Goal: Browse casually

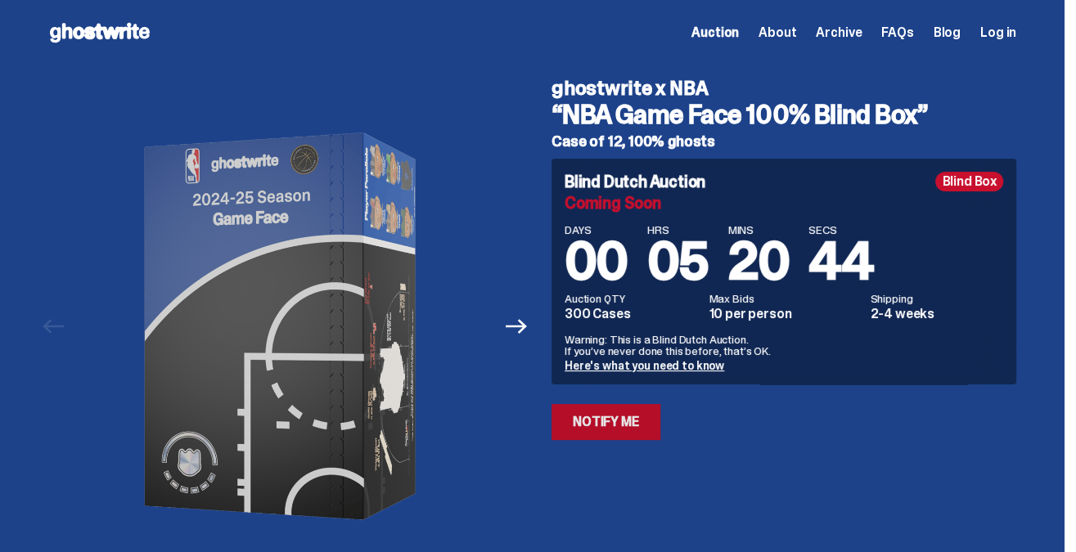
click at [606, 421] on link "Notify Me" at bounding box center [606, 422] width 109 height 36
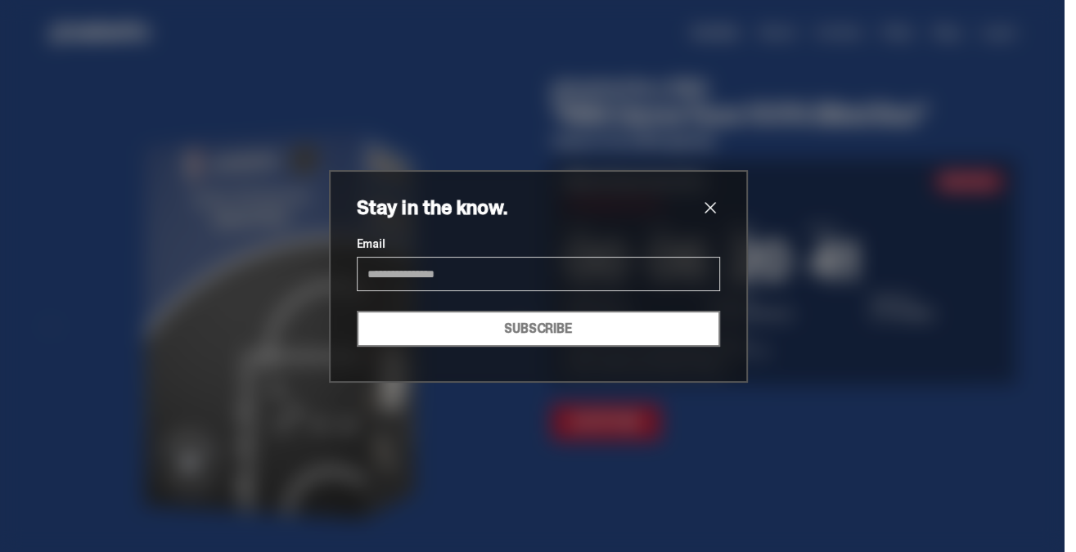
type input "**********"
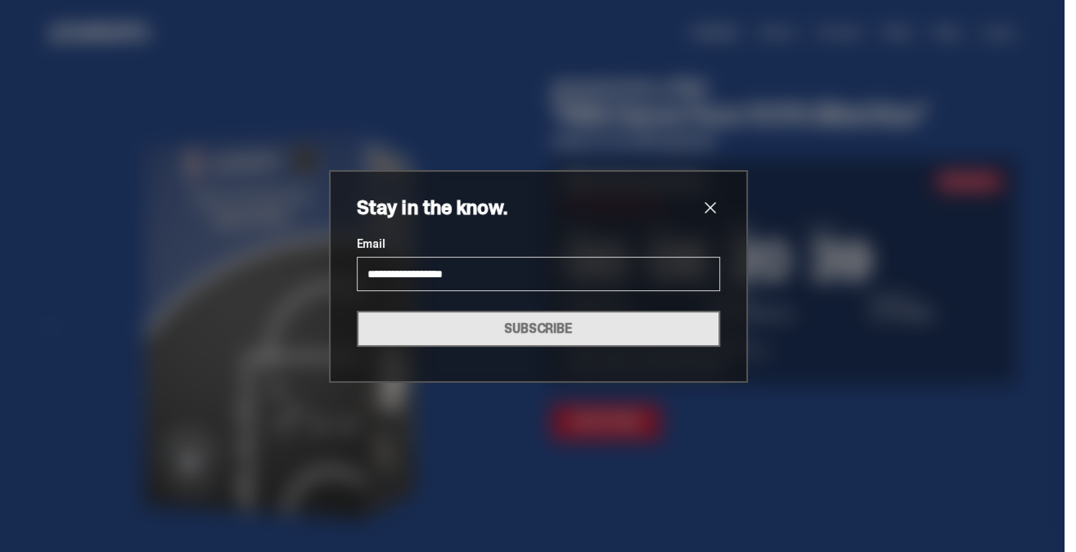
click at [548, 331] on button "SUBSCRIBE" at bounding box center [538, 329] width 363 height 36
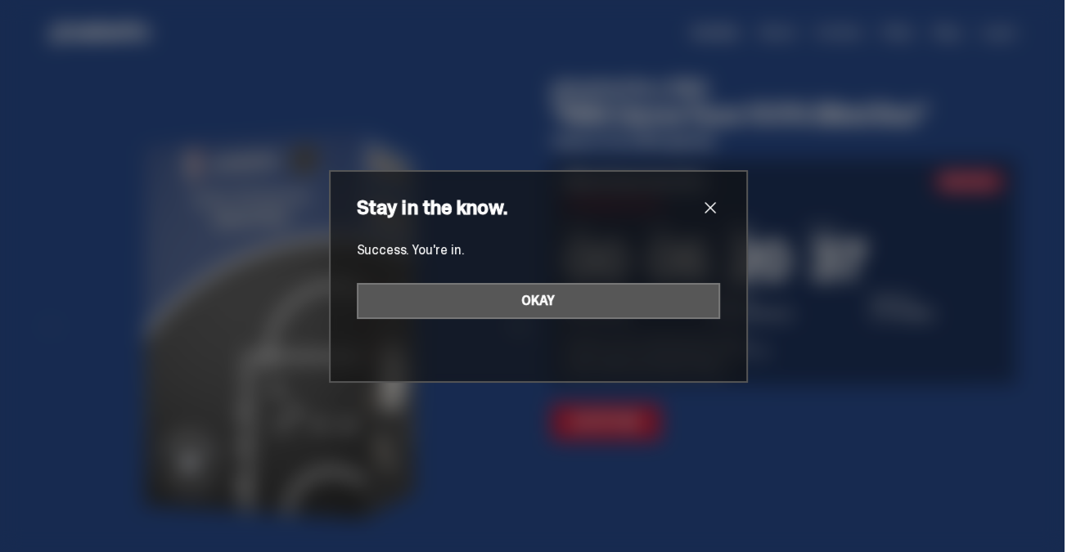
click at [546, 304] on button "OKAY" at bounding box center [538, 301] width 363 height 36
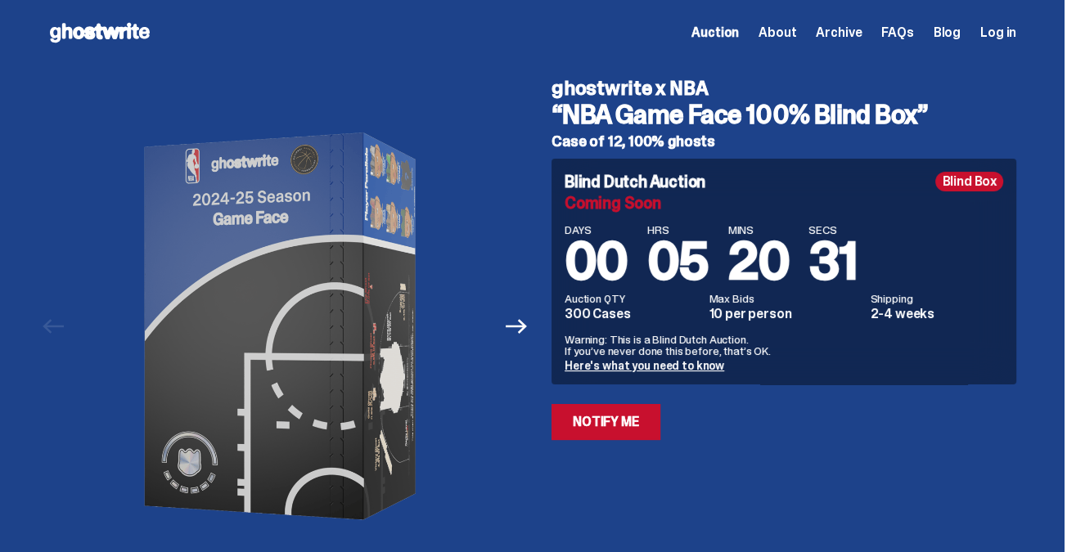
click at [731, 34] on span "Auction" at bounding box center [715, 32] width 47 height 13
click at [796, 34] on span "About" at bounding box center [778, 32] width 38 height 13
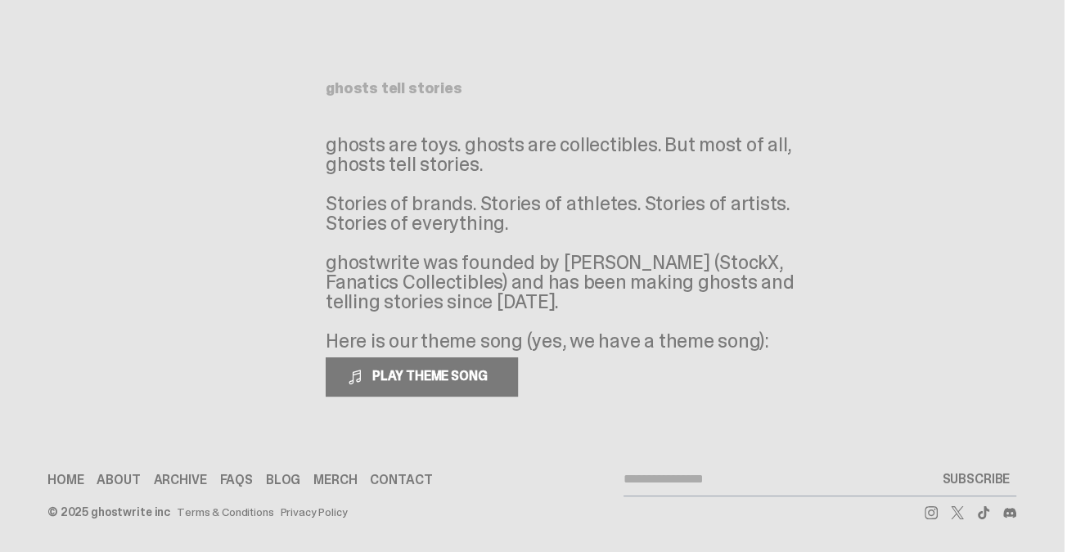
scroll to position [43, 0]
click at [74, 481] on link "Home" at bounding box center [65, 481] width 36 height 13
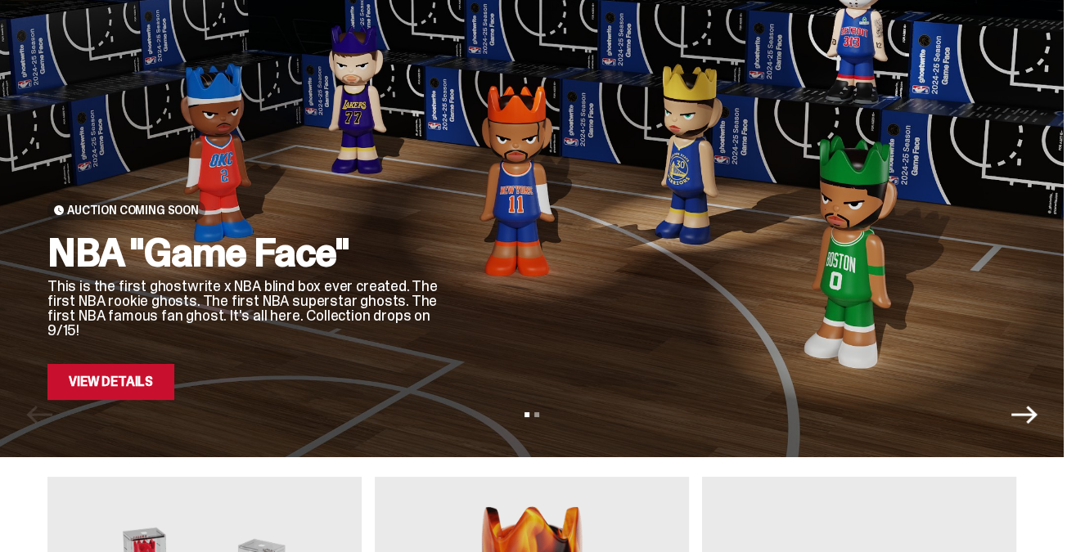
scroll to position [141, 0]
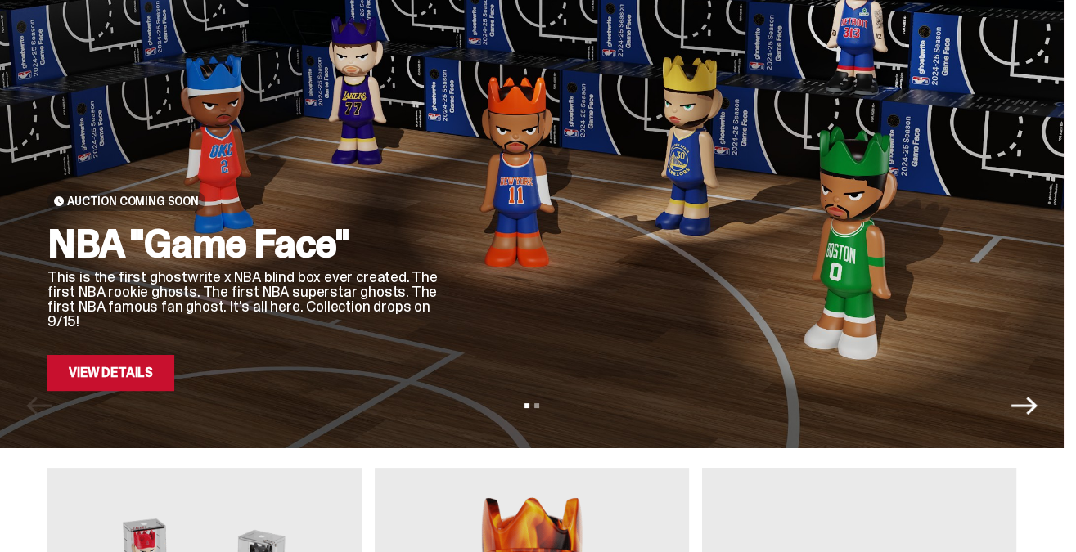
click at [1034, 408] on icon "Next" at bounding box center [1025, 406] width 26 height 26
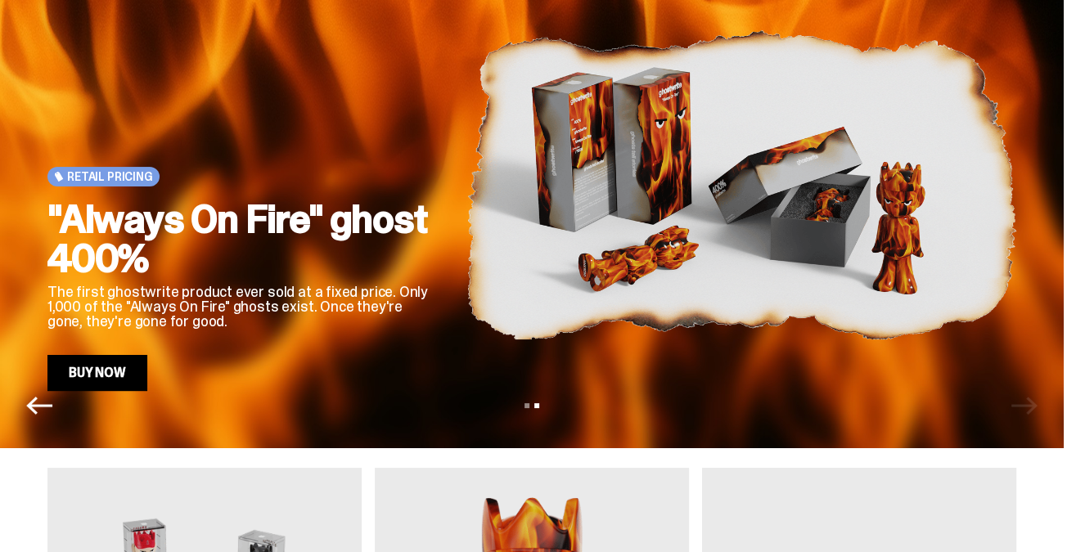
click at [124, 371] on link "Buy Now" at bounding box center [97, 373] width 100 height 36
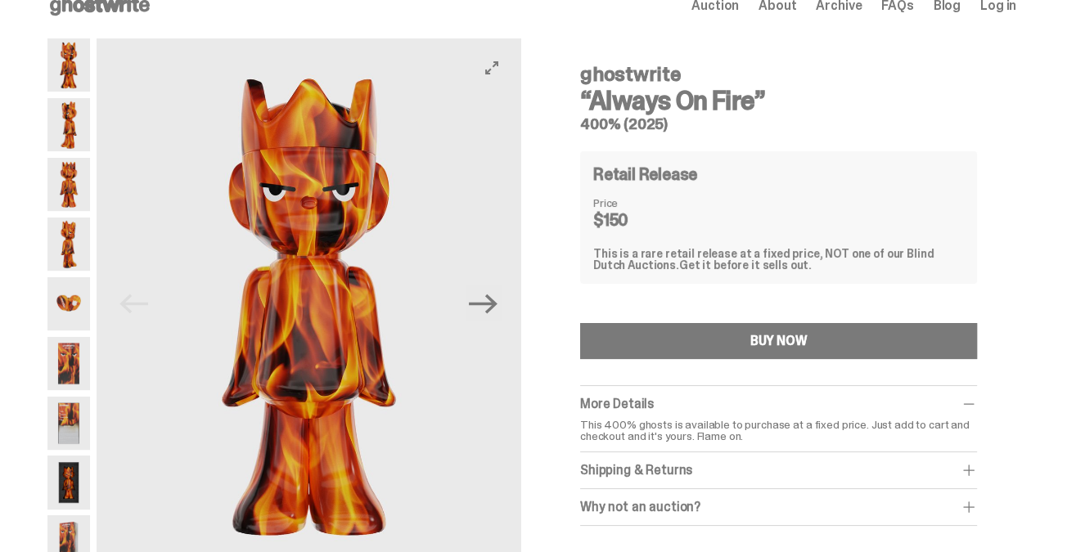
scroll to position [30, 0]
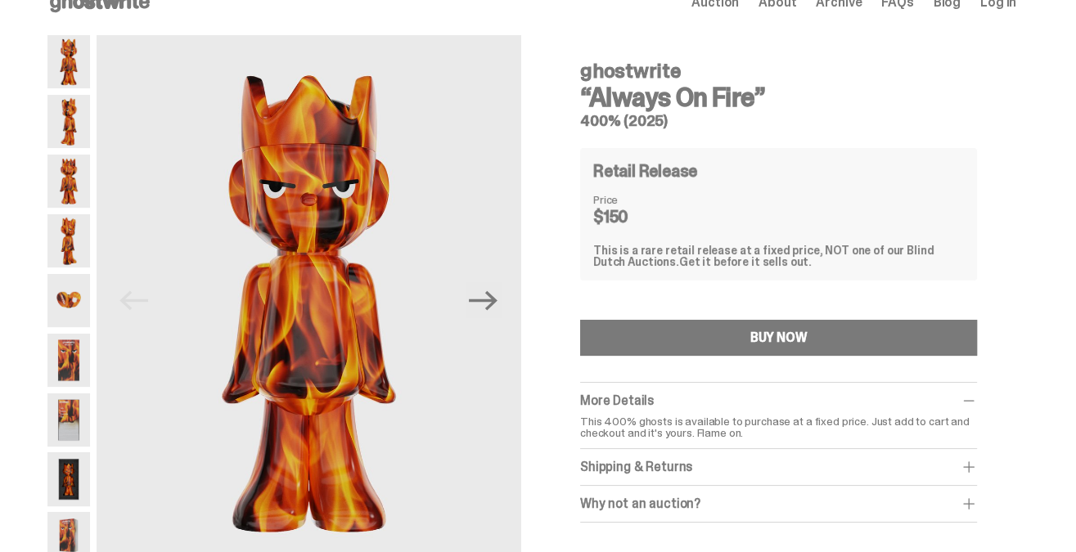
click at [72, 183] on img at bounding box center [68, 181] width 43 height 53
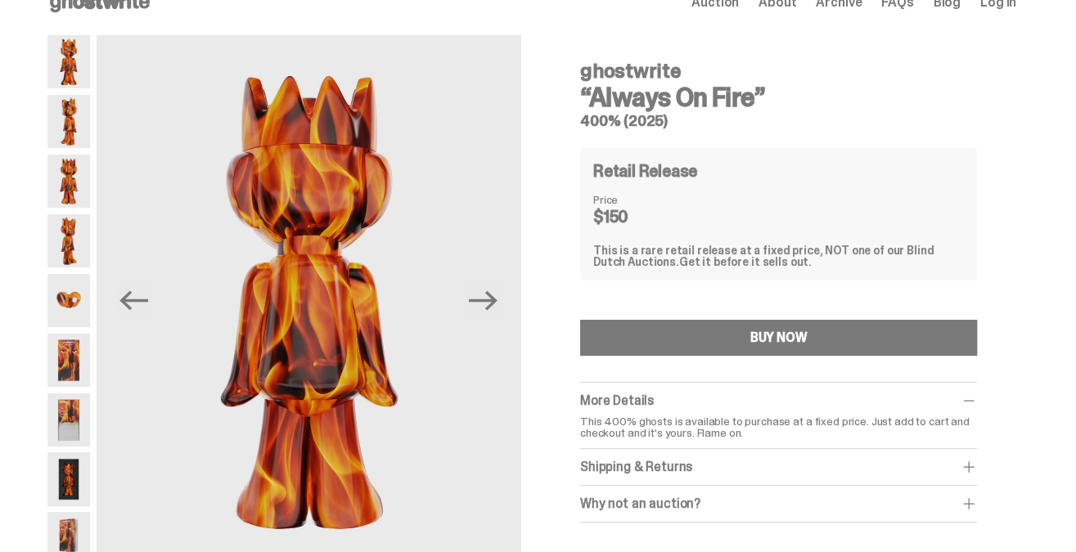
click at [70, 365] on img at bounding box center [68, 360] width 43 height 53
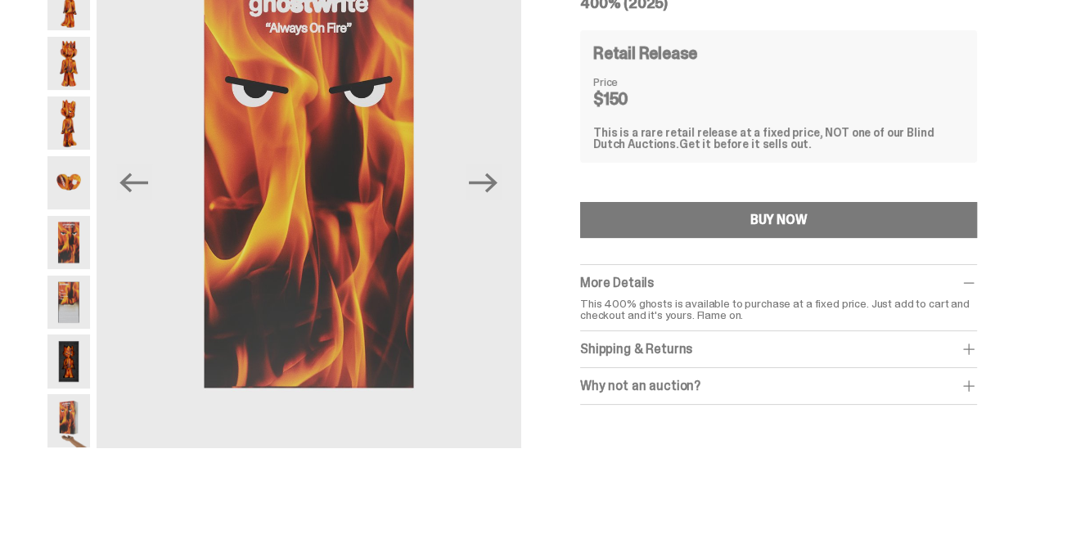
scroll to position [152, 0]
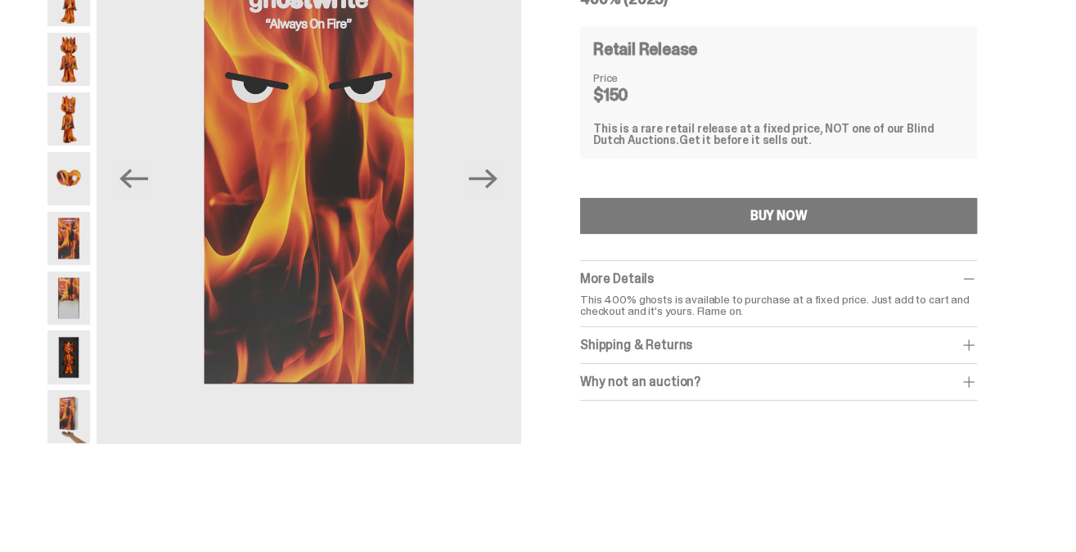
click at [664, 381] on div "Why not an auction?" at bounding box center [778, 382] width 397 height 16
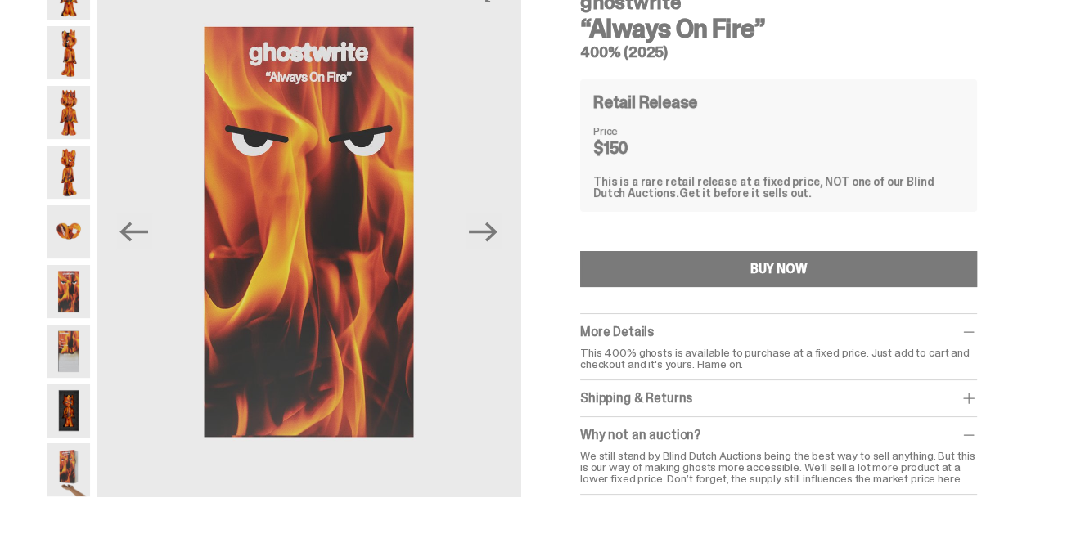
scroll to position [97, 0]
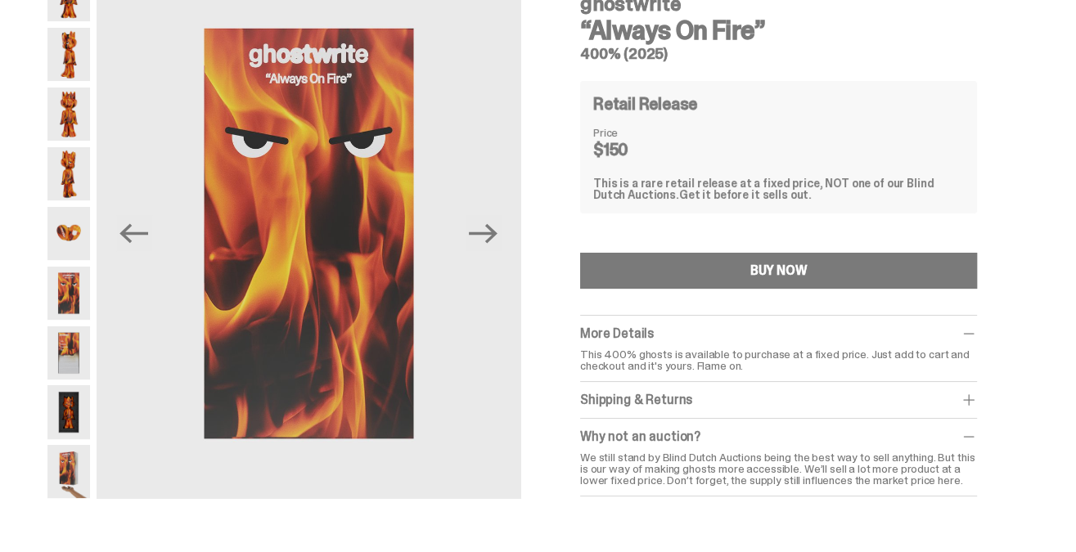
click at [624, 392] on div "Shipping & Returns" at bounding box center [778, 400] width 397 height 16
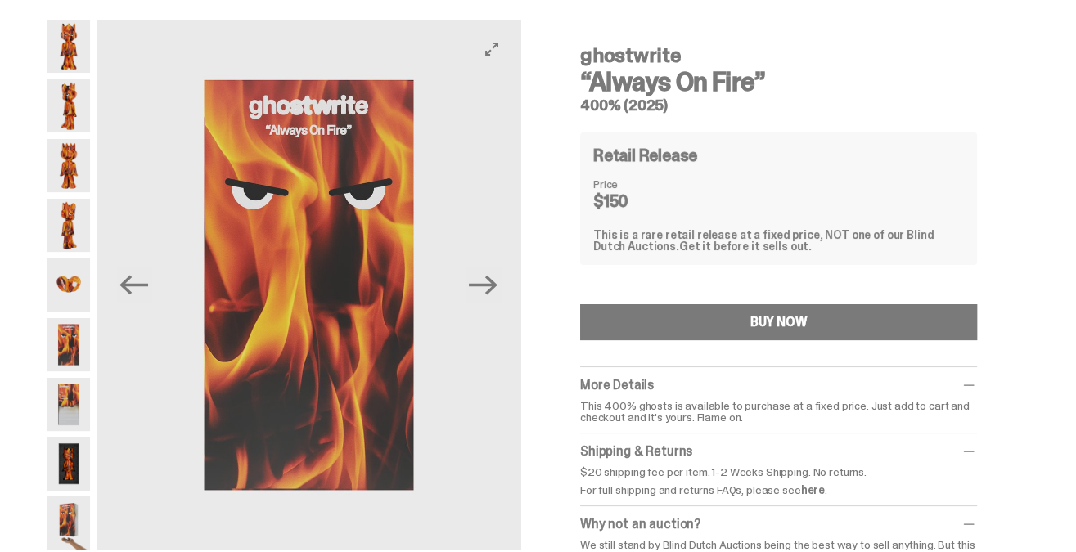
scroll to position [45, 0]
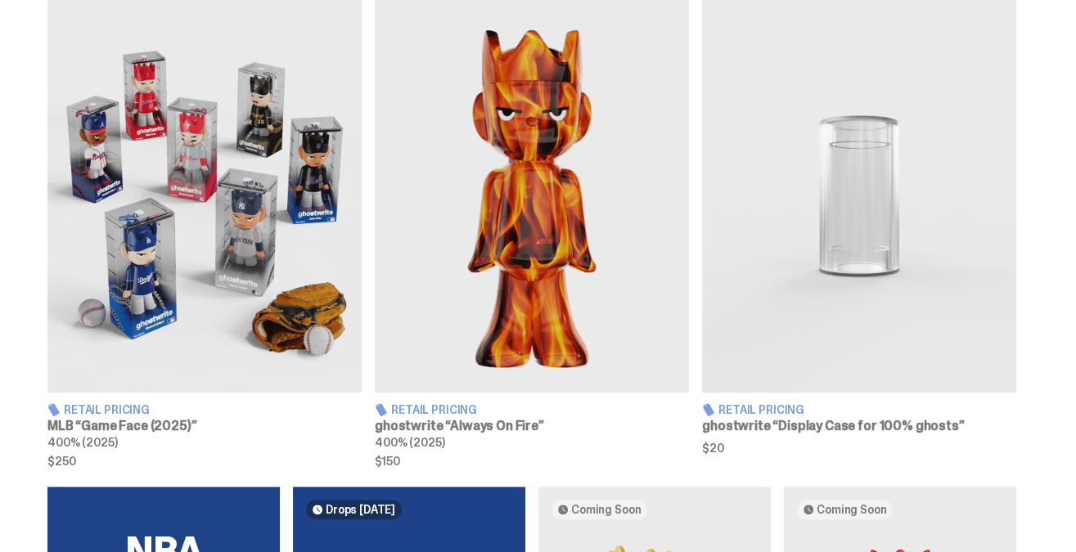
scroll to position [617, 0]
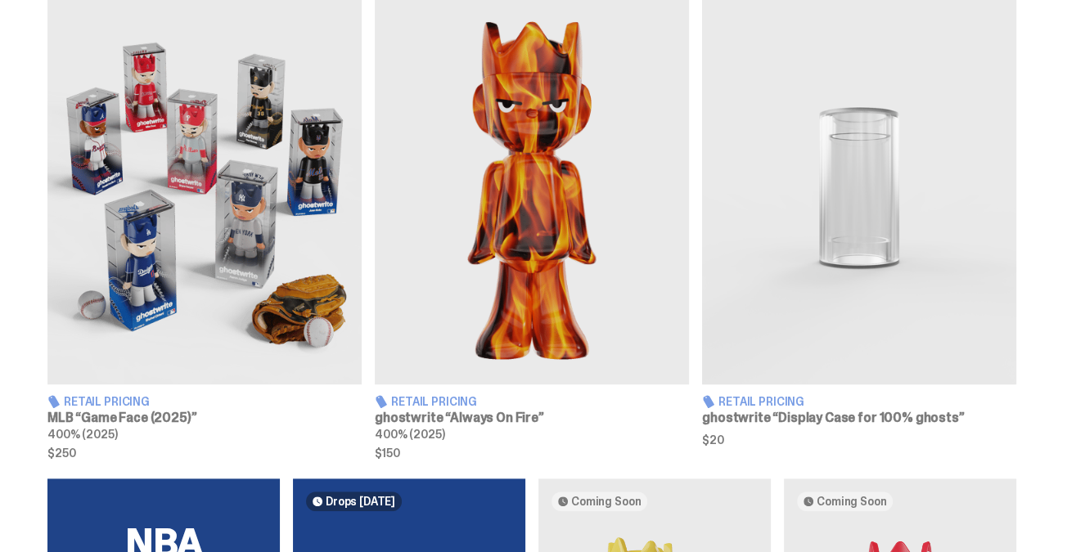
click at [227, 228] on img at bounding box center [204, 188] width 314 height 393
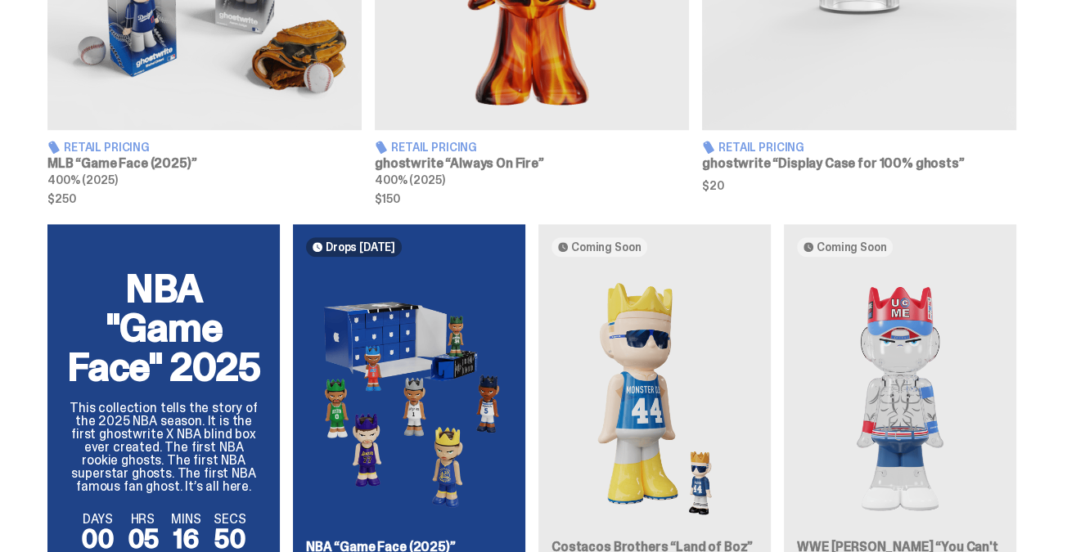
scroll to position [831, 0]
